Goal: Task Accomplishment & Management: Complete application form

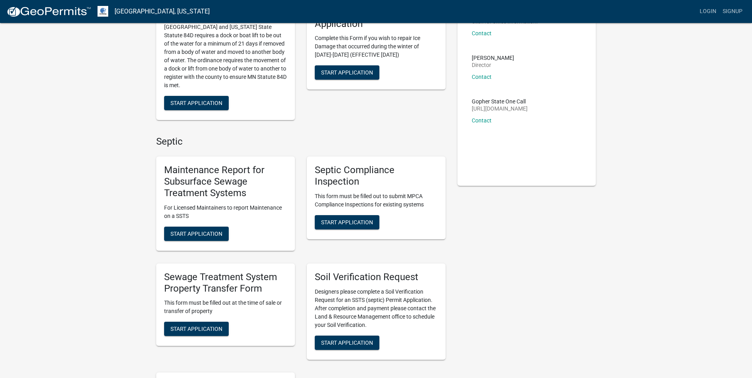
scroll to position [119, 0]
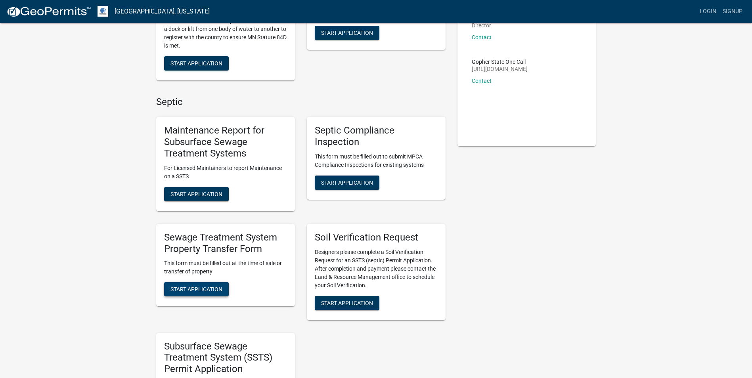
click at [216, 289] on span "Start Application" at bounding box center [196, 289] width 52 height 6
click at [222, 246] on h5 "Sewage Treatment System Property Transfer Form" at bounding box center [225, 243] width 123 height 23
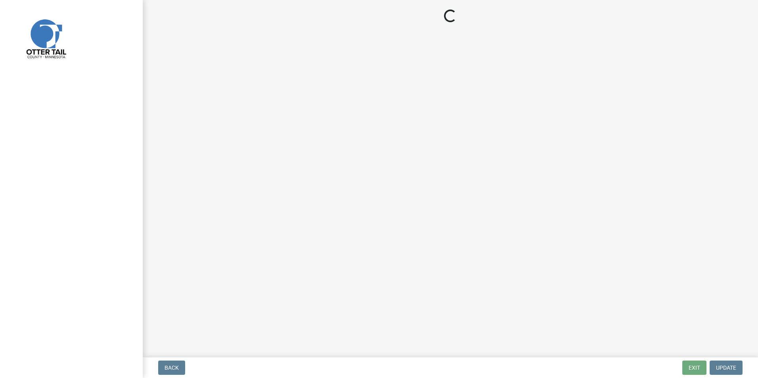
click at [383, 188] on main "Loading..." at bounding box center [450, 177] width 615 height 354
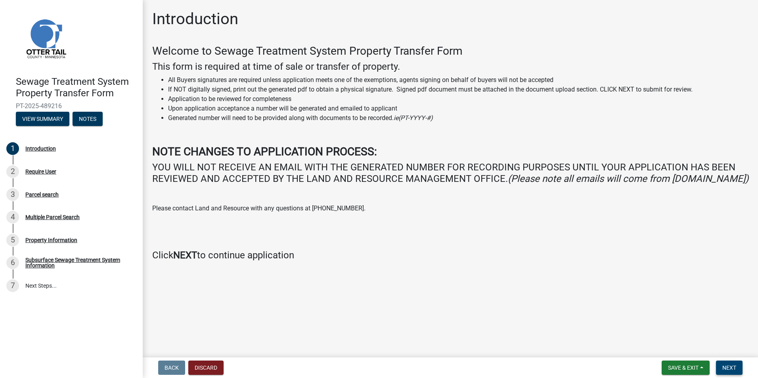
click at [733, 367] on span "Next" at bounding box center [729, 368] width 14 height 6
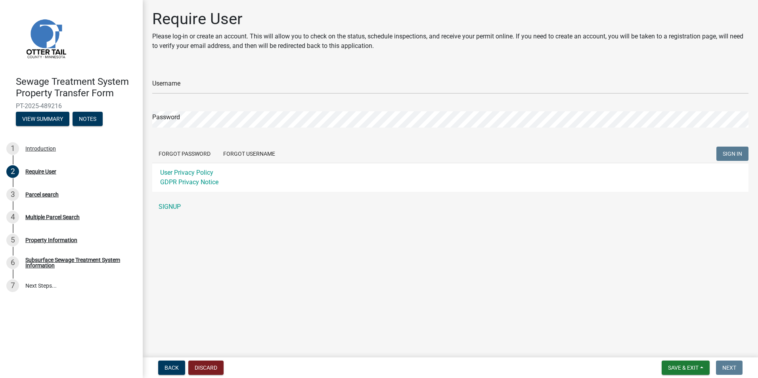
click at [307, 224] on main "Require User Please log-in or create an account. This will allow you to check o…" at bounding box center [450, 177] width 615 height 354
click at [44, 237] on div "Property Information" at bounding box center [51, 240] width 52 height 6
click at [42, 195] on div "Parcel search" at bounding box center [41, 195] width 33 height 6
click at [39, 214] on div "Multiple Parcel Search" at bounding box center [52, 217] width 54 height 6
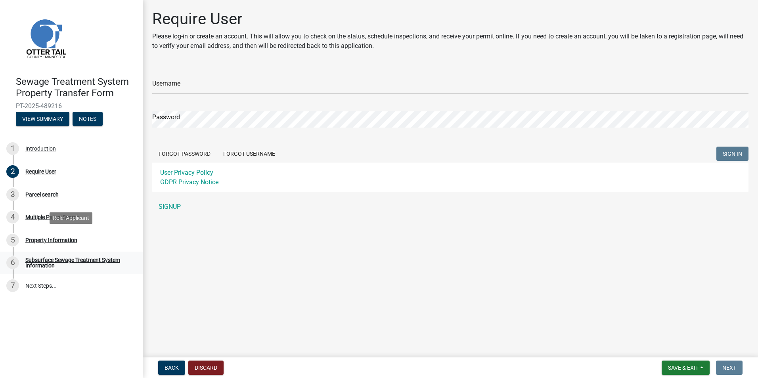
drag, startPoint x: 41, startPoint y: 237, endPoint x: 41, endPoint y: 262, distance: 24.6
click at [41, 248] on link "5 Property Information" at bounding box center [71, 240] width 143 height 23
click at [40, 273] on link "6 Subsurface Sewage Treatment System Information" at bounding box center [71, 263] width 143 height 23
click at [32, 299] on ul "1 Introduction 2 Require User 3 Parcel search 4 Multiple Parcel Search 5 Proper…" at bounding box center [71, 217] width 143 height 166
click at [38, 288] on link "7 Next Steps..." at bounding box center [71, 285] width 143 height 23
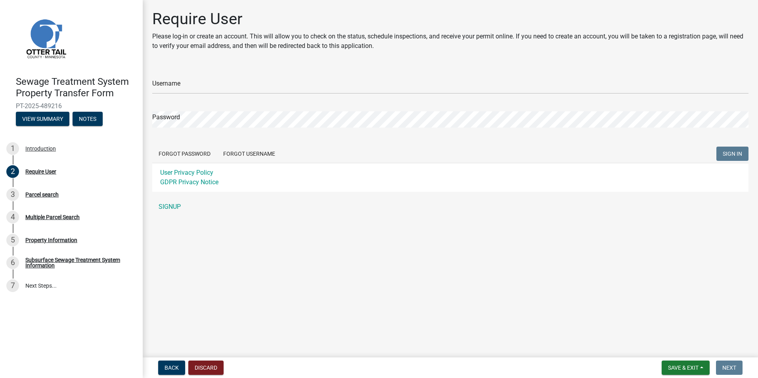
click at [189, 238] on main "Require User Please log-in or create an account. This will allow you to check o…" at bounding box center [450, 177] width 615 height 354
click at [205, 364] on button "Discard" at bounding box center [205, 368] width 35 height 14
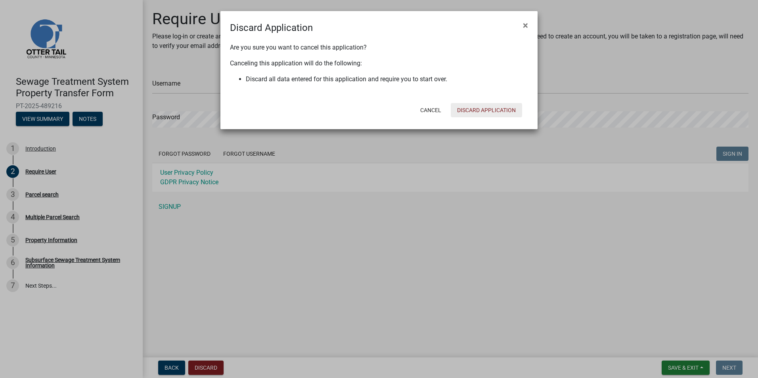
click at [484, 112] on button "Discard Application" at bounding box center [486, 110] width 71 height 14
